Goal: Communication & Community: Answer question/provide support

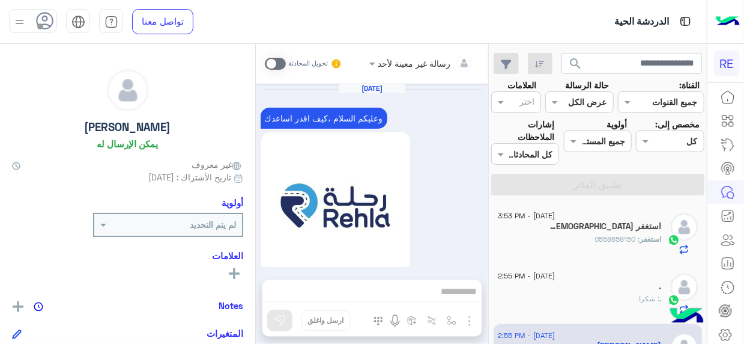
scroll to position [283, 0]
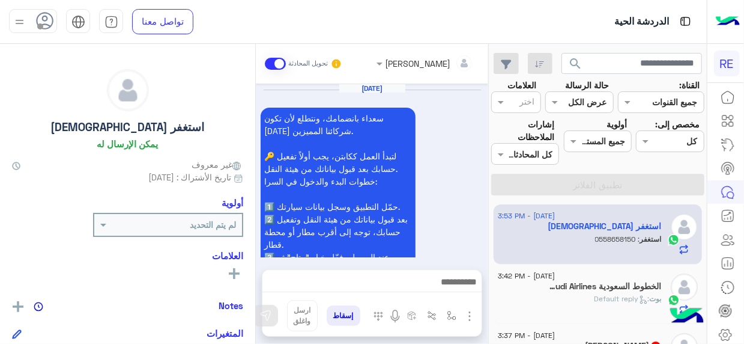
scroll to position [786, 0]
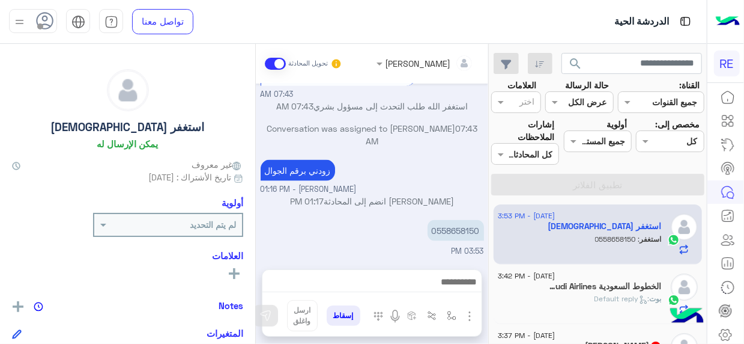
click at [493, 209] on div "2 September - 3:53 PM استغفر الله استغفر : 0558658150 2 September - 3:42 PM الخ…" at bounding box center [598, 274] width 218 height 148
click at [493, 215] on div "2 September - 3:53 PM استغفر الله استغفر : 0558658150 2 September - 3:42 PM الخ…" at bounding box center [598, 274] width 218 height 148
click at [491, 216] on div "2 September - 3:53 PM استغفر الله استغفر : 0558658150 2 September - 3:42 PM الخ…" at bounding box center [598, 274] width 218 height 148
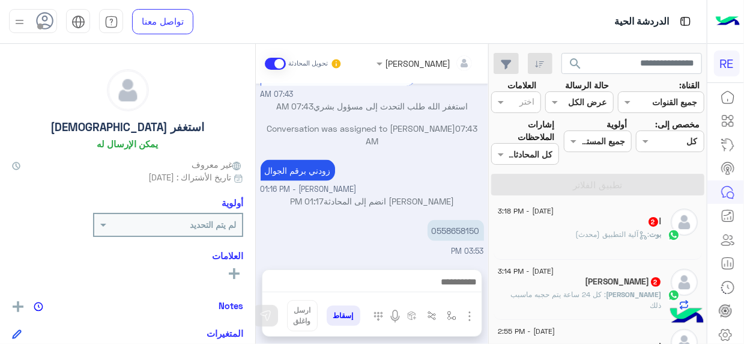
scroll to position [187, 0]
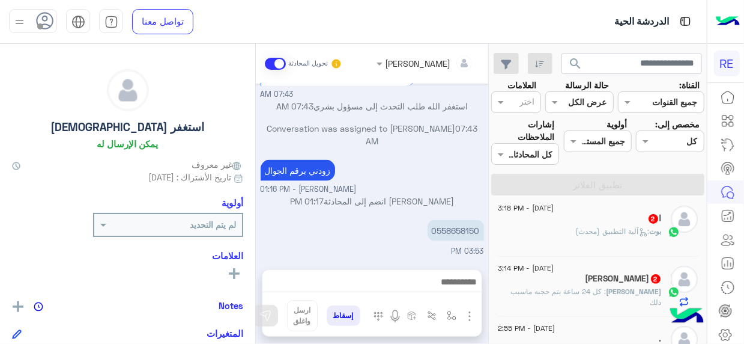
click at [598, 231] on span ": آلية التطبيق (محدث)" at bounding box center [613, 230] width 74 height 9
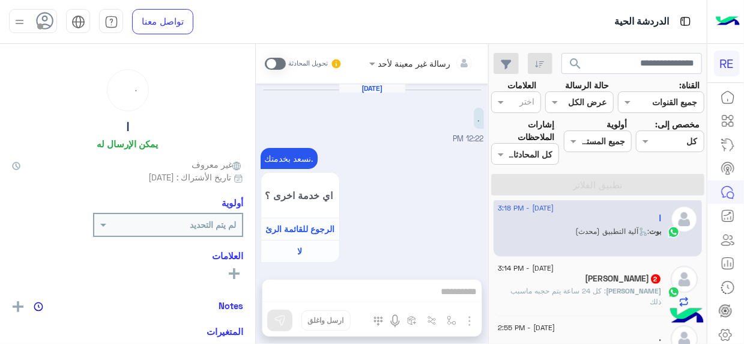
scroll to position [1283, 0]
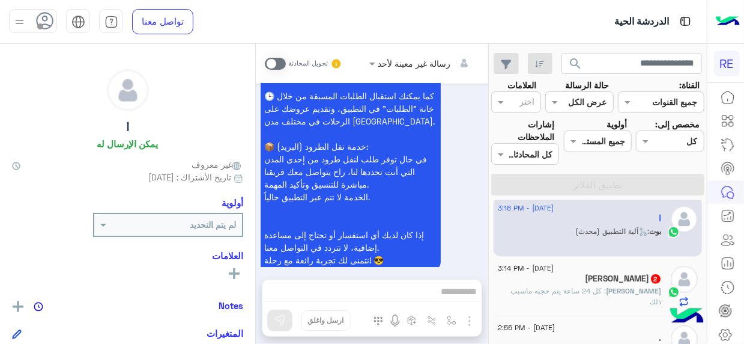
click at [542, 288] on span ": كل 24 ساعة يتم حجبه ماسبب ذلك" at bounding box center [586, 296] width 151 height 20
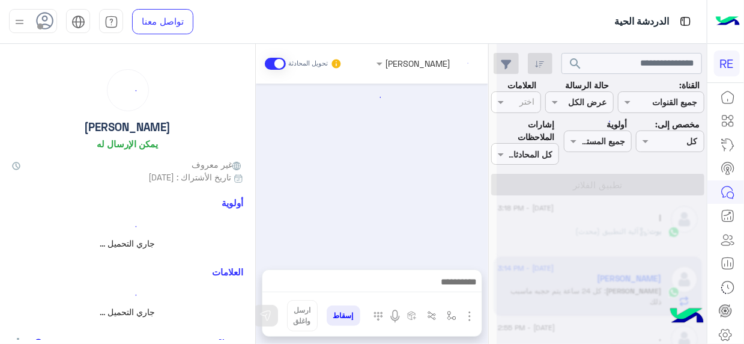
scroll to position [420, 0]
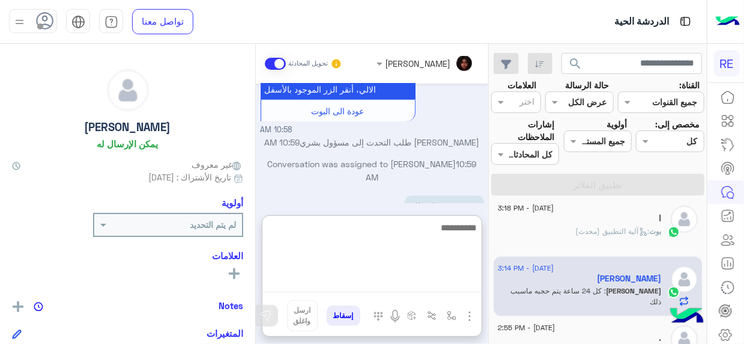
click at [426, 278] on textarea at bounding box center [371, 256] width 219 height 72
type textarea "**********"
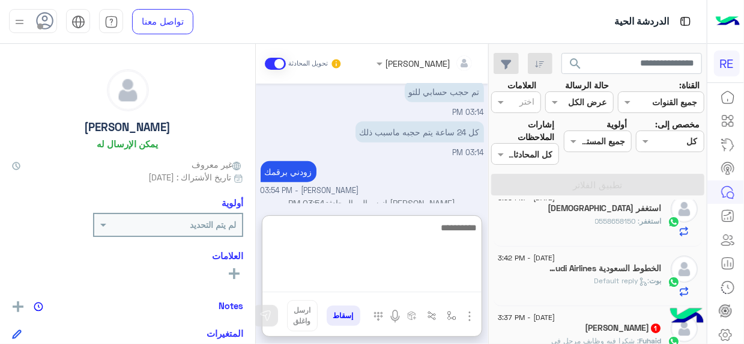
scroll to position [0, 0]
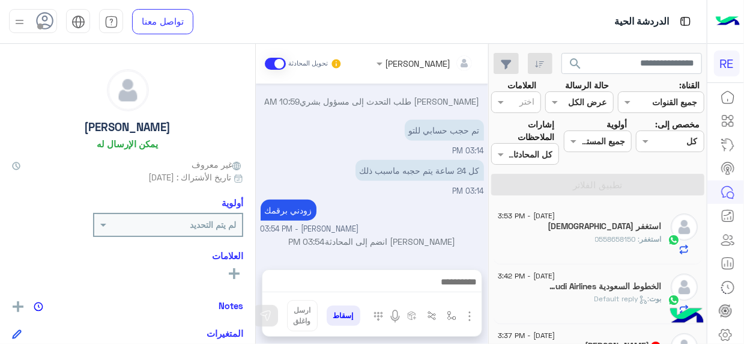
click at [328, 168] on div "Aug 29, 2025 شكرا لكم 05:24 PM Aug 30, 2025 تم إلغاء تخصيص المحادثة تلقائيًا وإ…" at bounding box center [372, 170] width 232 height 174
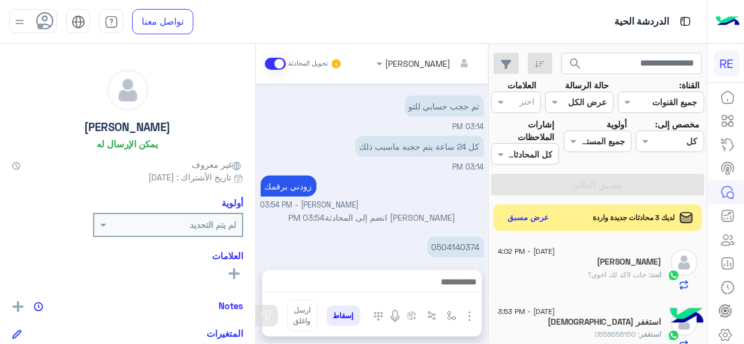
scroll to position [560, 0]
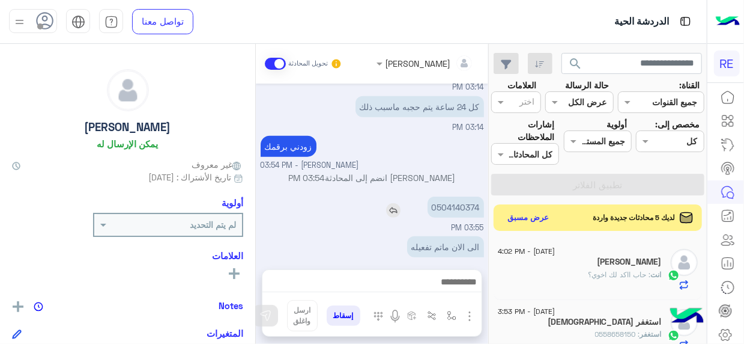
click at [465, 196] on p "0504140374" at bounding box center [456, 206] width 56 height 21
copy p "0504140374"
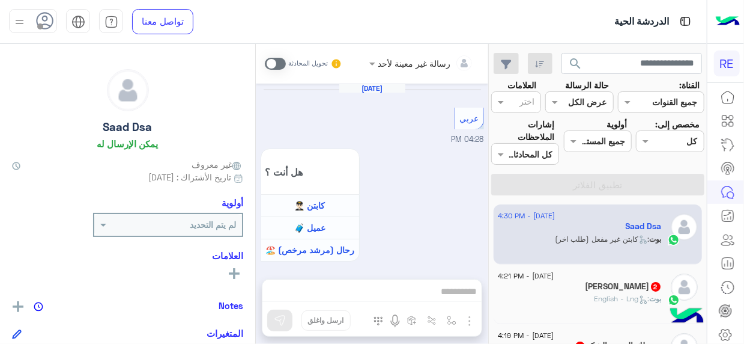
scroll to position [924, 0]
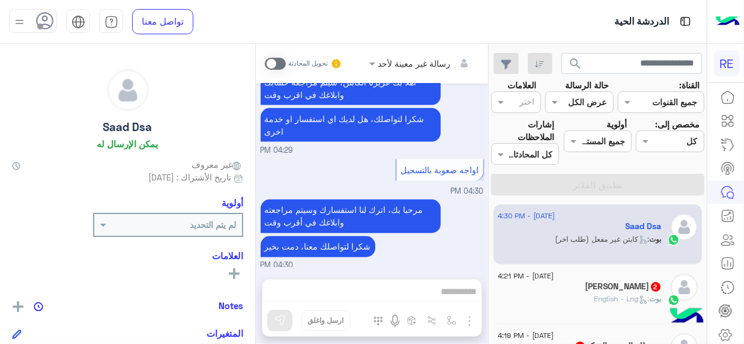
click at [491, 207] on div "[DATE] - 4:30 PM Saad Dsa بوت : كابتن غير مفعل (طلب اخر) [DATE] - 4:21 PM [PERS…" at bounding box center [598, 274] width 218 height 148
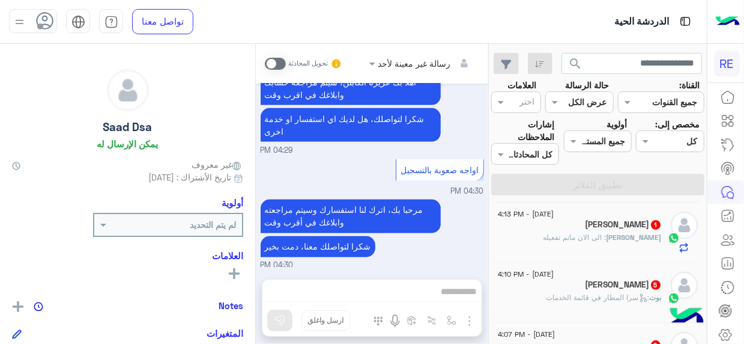
scroll to position [203, 0]
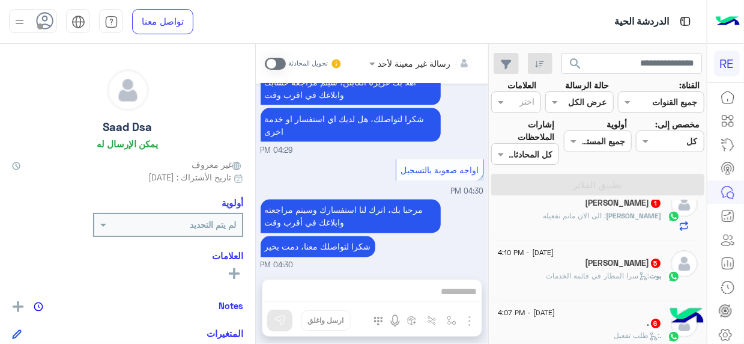
click at [577, 218] on p "[PERSON_NAME] : الى الان ماتم تفعيله" at bounding box center [603, 215] width 118 height 11
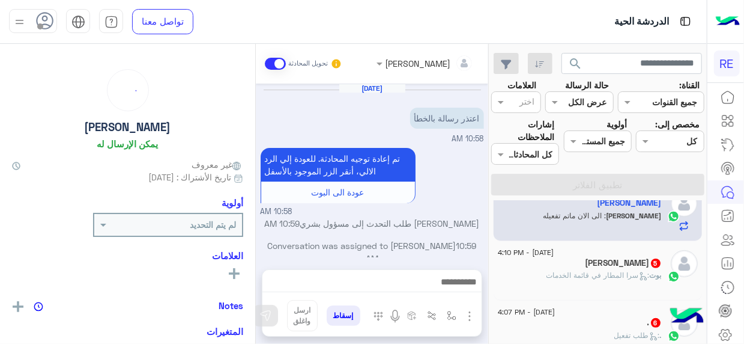
scroll to position [222, 0]
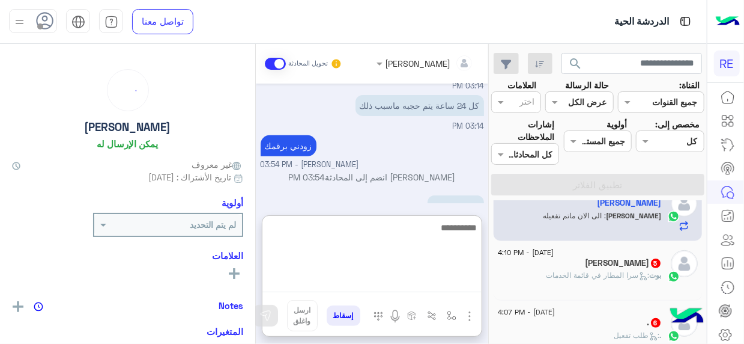
click at [462, 276] on textarea at bounding box center [371, 256] width 219 height 72
type textarea "**********"
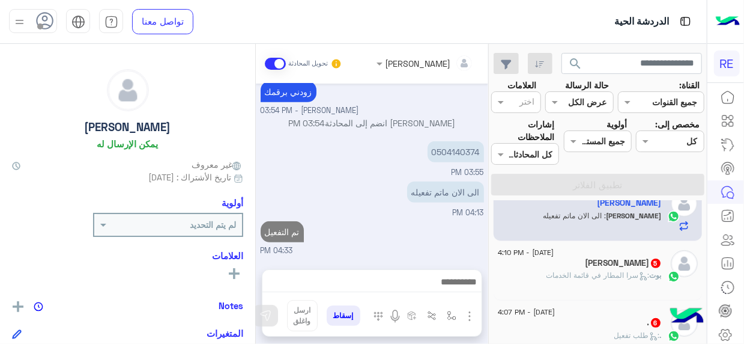
scroll to position [259, 0]
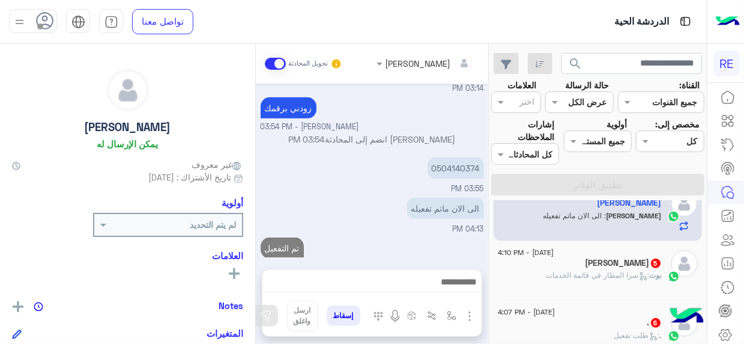
click at [575, 271] on span ": سرا المطار في قائمة الخدمات" at bounding box center [598, 274] width 103 height 9
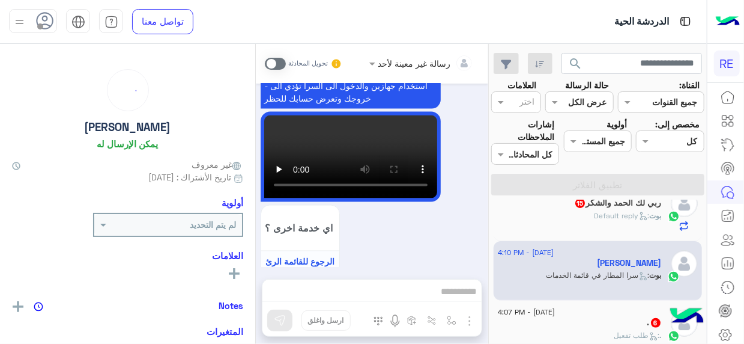
scroll to position [203, 0]
drag, startPoint x: 410, startPoint y: 241, endPoint x: 491, endPoint y: 235, distance: 81.3
click at [491, 235] on mat-drawer-container "search القناة: القناه جميع القنوات حالة الرسالة القناه عرض الكل العلامات اختر م…" at bounding box center [353, 196] width 707 height 305
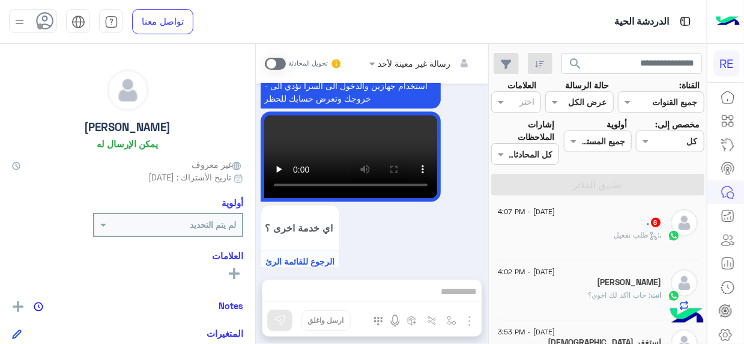
click at [570, 225] on div ". 6" at bounding box center [580, 223] width 164 height 13
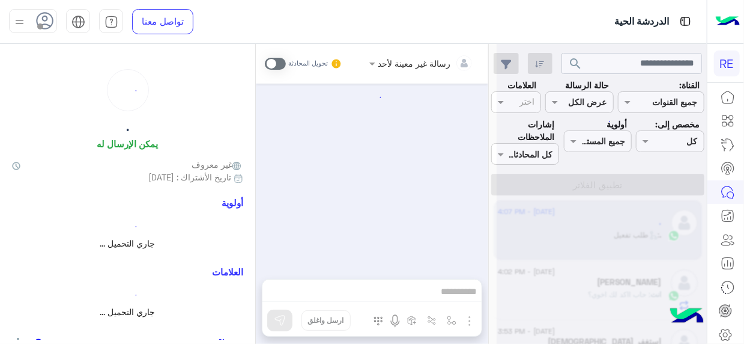
scroll to position [1168, 0]
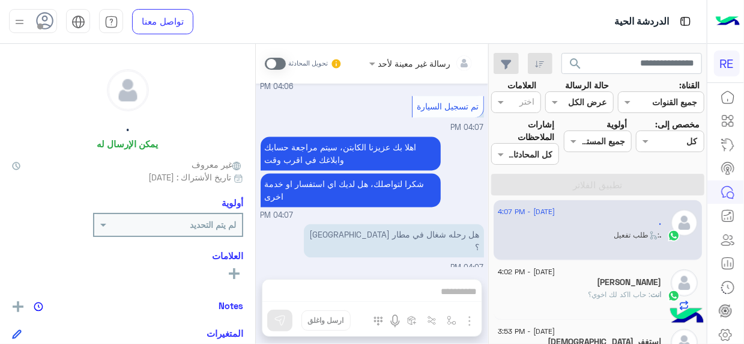
drag, startPoint x: 450, startPoint y: 287, endPoint x: 458, endPoint y: 290, distance: 9.1
click at [458, 290] on div "رسالة غير معينة لأحد تحويل المحادثة [DATE] وعليكم السلام ،كيف اقدر اساعدك اهلًا…" at bounding box center [372, 196] width 232 height 305
click at [282, 67] on span at bounding box center [275, 64] width 21 height 12
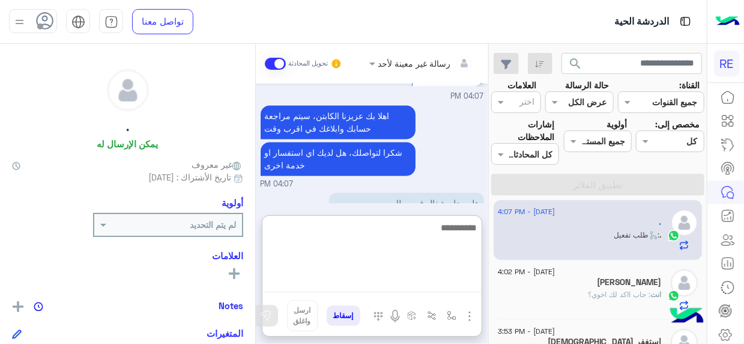
click at [464, 290] on textarea at bounding box center [371, 256] width 219 height 72
type textarea "***"
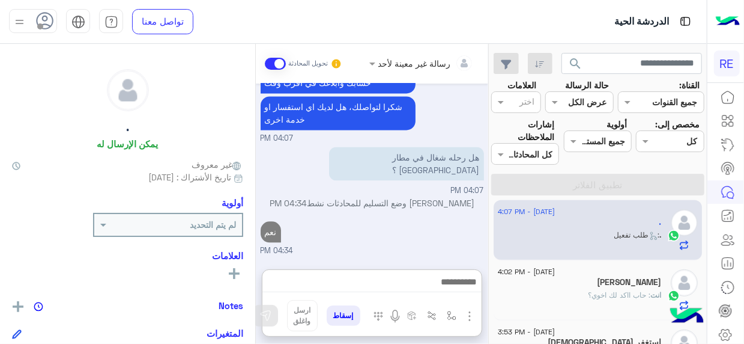
scroll to position [1264, 0]
click at [570, 282] on div "[PERSON_NAME]" at bounding box center [580, 283] width 164 height 13
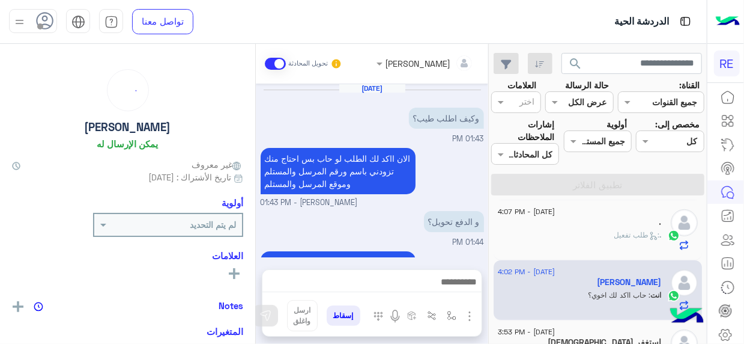
scroll to position [357, 0]
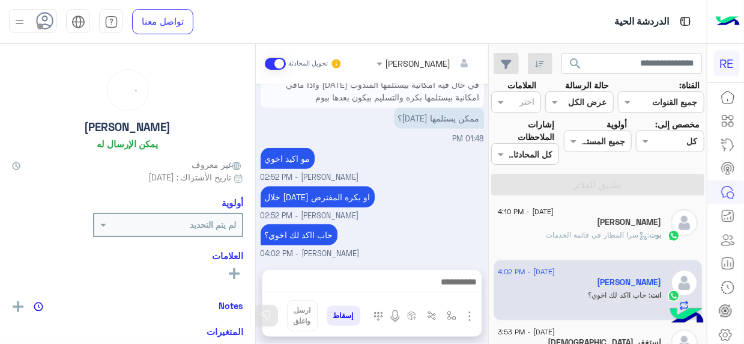
click at [490, 243] on mat-drawer-container "search القناة: القناه جميع القنوات حالة الرسالة القناه عرض الكل العلامات اختر م…" at bounding box center [353, 196] width 707 height 305
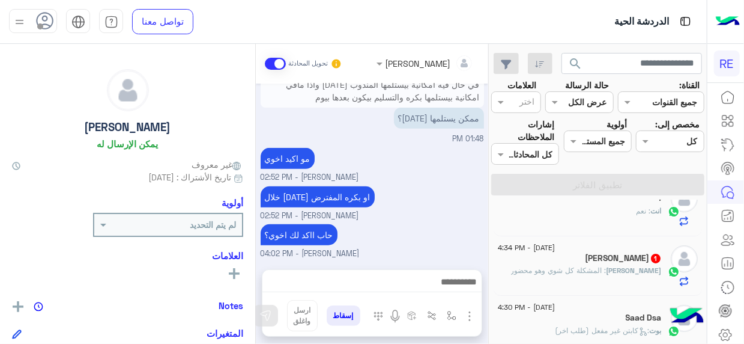
scroll to position [0, 0]
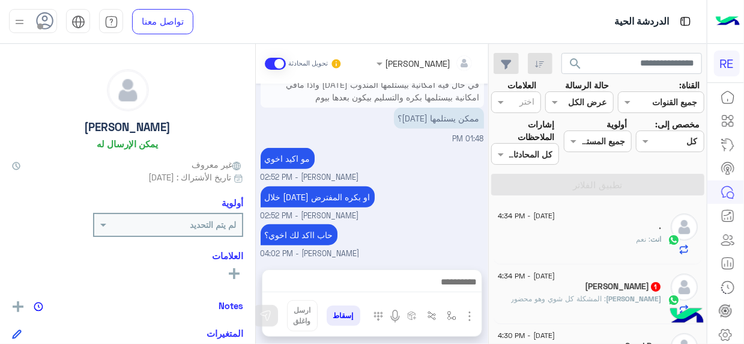
click at [575, 300] on span ": المشكلة كل شوي وهو محضور" at bounding box center [559, 298] width 96 height 9
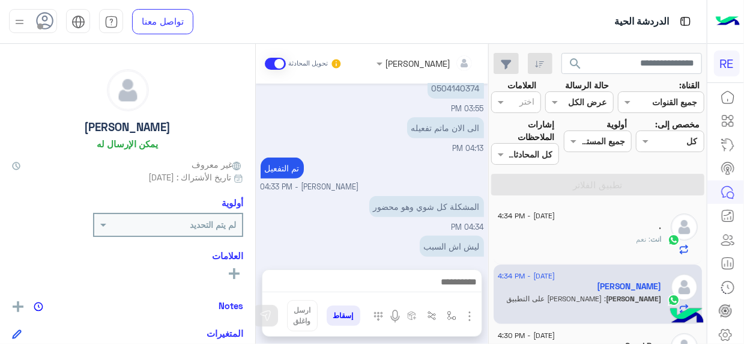
scroll to position [267, 0]
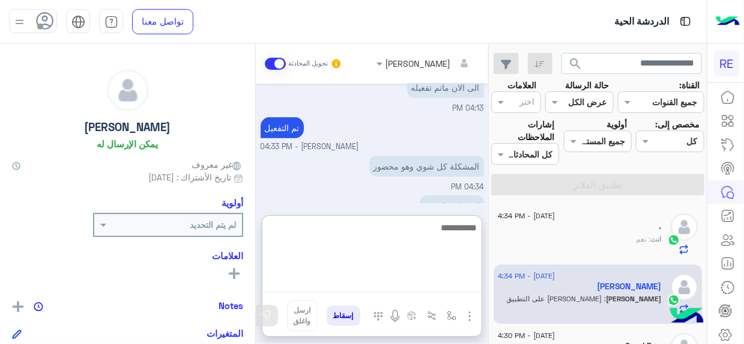
click at [453, 289] on textarea at bounding box center [371, 256] width 219 height 72
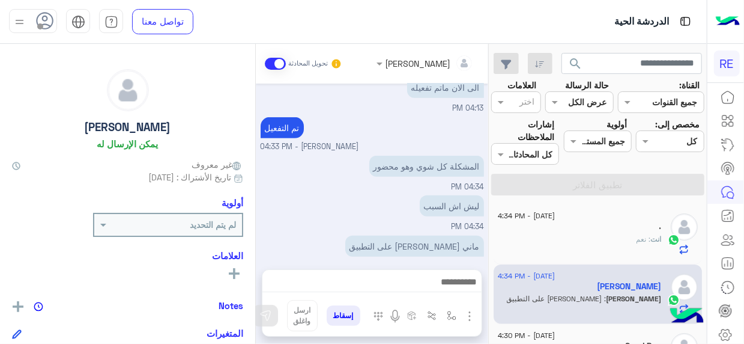
click at [345, 193] on div "ليش اش السبب 04:34 PM" at bounding box center [372, 212] width 223 height 40
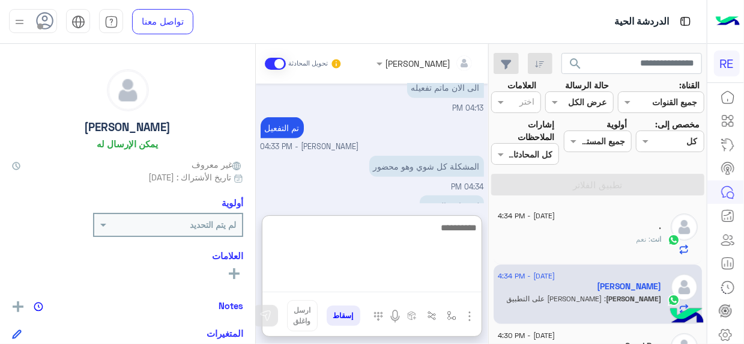
click at [459, 278] on textarea at bounding box center [371, 256] width 219 height 72
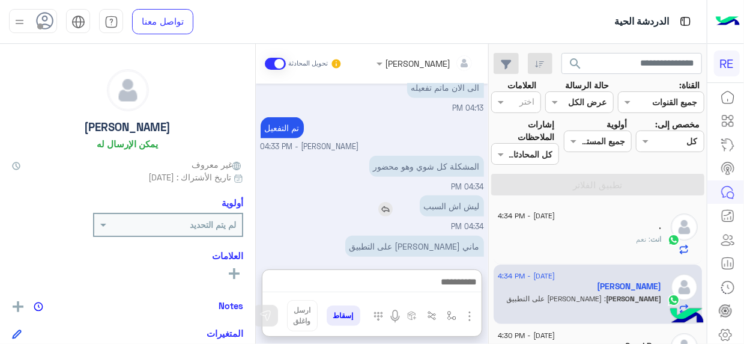
click at [394, 195] on div "ليش اش السبب" at bounding box center [417, 205] width 133 height 21
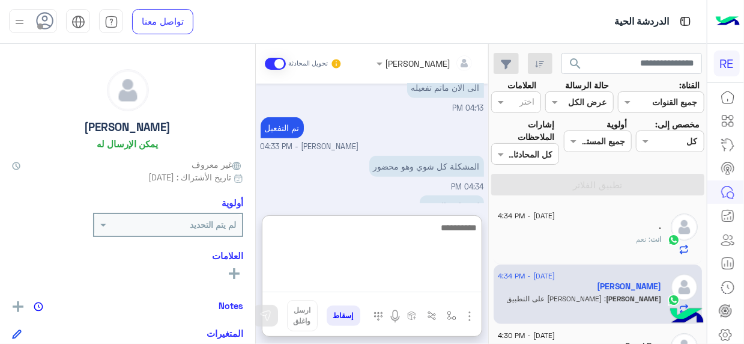
click at [455, 277] on textarea at bounding box center [371, 256] width 219 height 72
type textarea "**********"
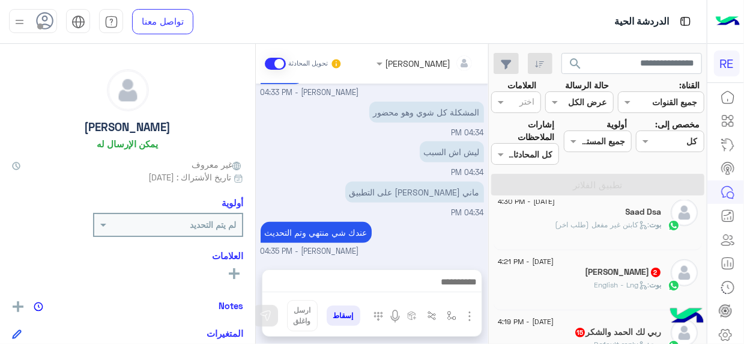
scroll to position [332, 0]
click at [584, 277] on div "Syed 2" at bounding box center [580, 273] width 164 height 13
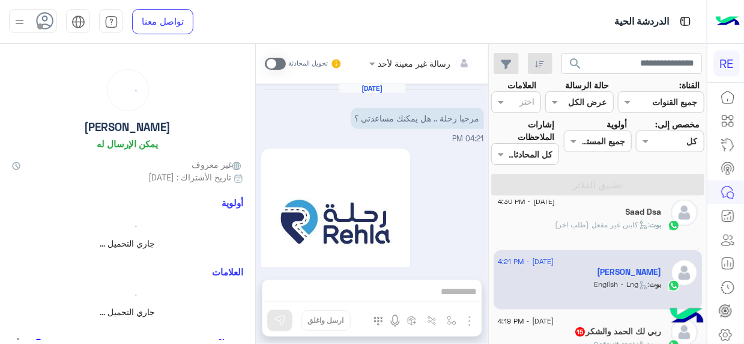
scroll to position [332, 0]
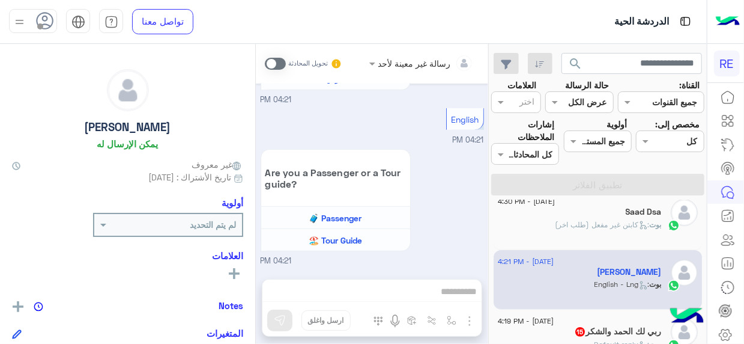
click at [490, 232] on mat-drawer-container "search القناة: القناه جميع القنوات حالة الرسالة القناه عرض الكل العلامات اختر م…" at bounding box center [353, 196] width 707 height 305
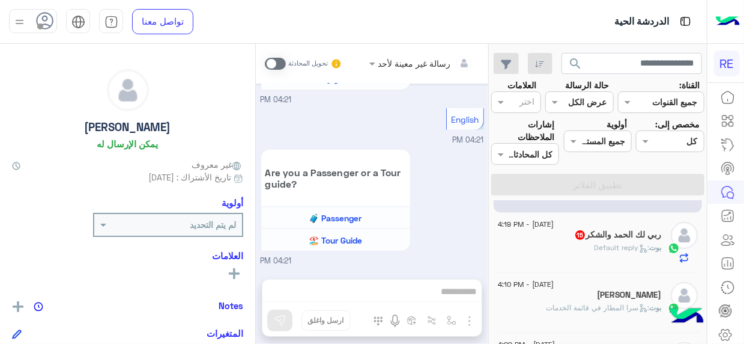
click at [553, 244] on div "[PERSON_NAME] : Default reply" at bounding box center [580, 252] width 164 height 21
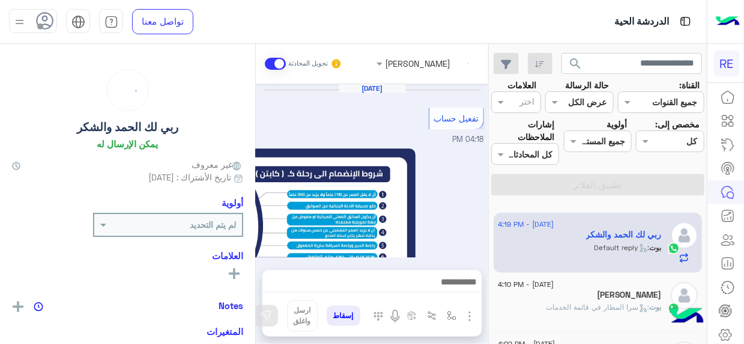
scroll to position [934, 0]
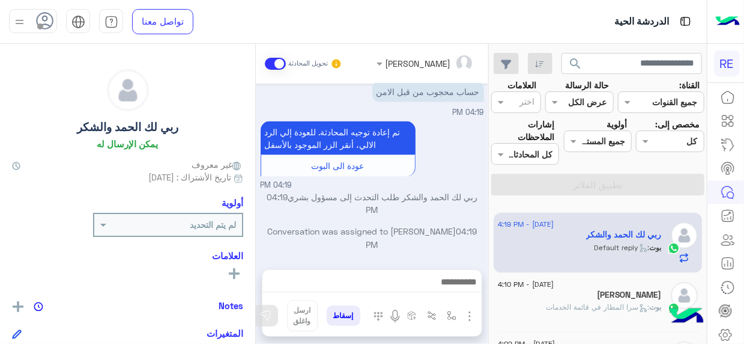
click at [259, 242] on div "[DATE] تفعيل حساب 04:18 PM يمكنك الاطلاع على شروط الانضمام لرحلة ك (كابتن ) الم…" at bounding box center [372, 170] width 232 height 174
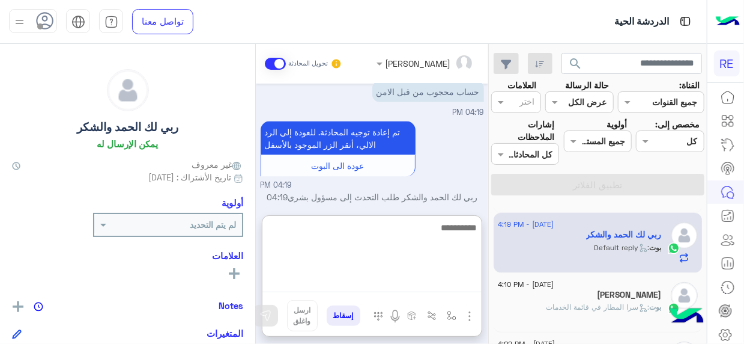
click at [445, 277] on textarea at bounding box center [371, 256] width 219 height 72
type textarea "**********"
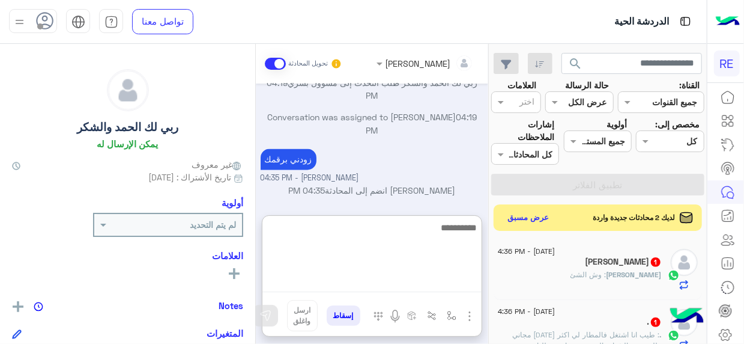
scroll to position [1205, 0]
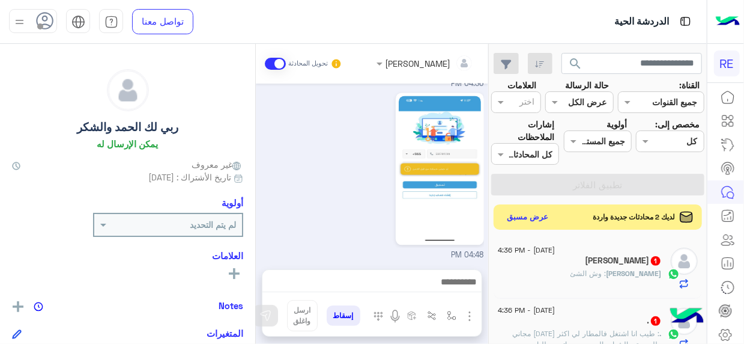
click at [547, 220] on button "عرض مسبق" at bounding box center [528, 217] width 50 height 16
